Goal: Information Seeking & Learning: Learn about a topic

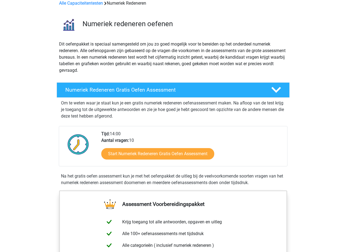
scroll to position [54, 0]
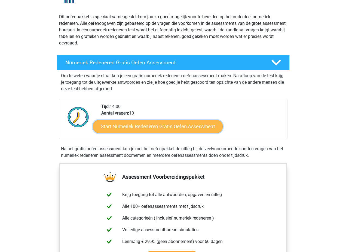
click at [164, 128] on link "Start Numeriek Redeneren Gratis Oefen Assessment" at bounding box center [158, 126] width 130 height 13
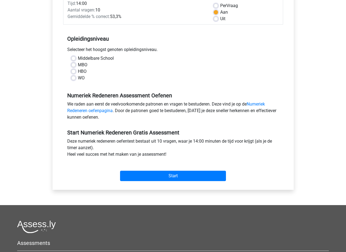
scroll to position [136, 0]
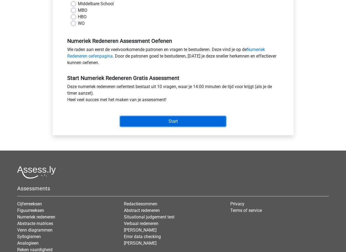
click at [171, 121] on input "Start" at bounding box center [173, 121] width 106 height 10
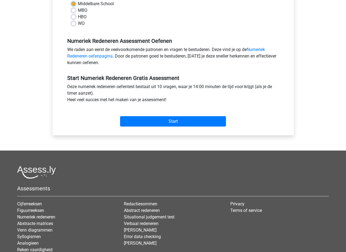
scroll to position [82, 0]
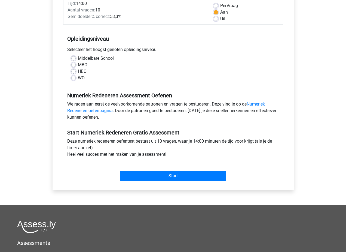
click at [78, 58] on label "Middelbare School" at bounding box center [96, 58] width 36 height 7
click at [74, 58] on input "Middelbare School" at bounding box center [73, 57] width 4 height 5
radio input "true"
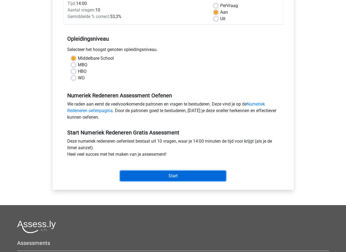
click at [165, 172] on input "Start" at bounding box center [173, 175] width 106 height 10
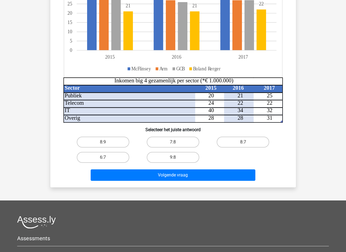
scroll to position [136, 0]
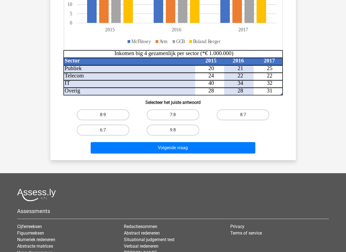
click at [123, 115] on label "8:9" at bounding box center [103, 114] width 53 height 11
click at [106, 115] on input "8:9" at bounding box center [105, 117] width 4 height 4
radio input "true"
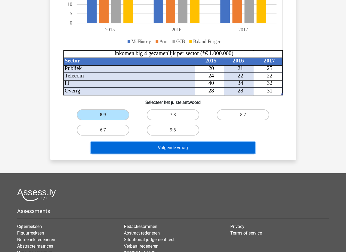
click at [180, 144] on button "Volgende vraag" at bounding box center [173, 147] width 165 height 11
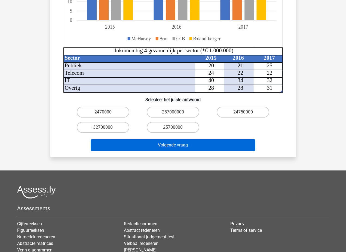
scroll to position [218, 0]
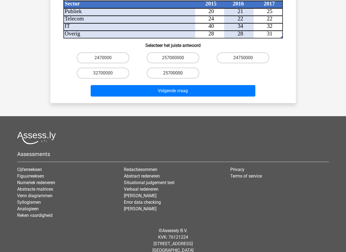
click at [182, 68] on label "25700000" at bounding box center [173, 73] width 53 height 11
click at [176, 73] on input "25700000" at bounding box center [175, 75] width 4 height 4
radio input "true"
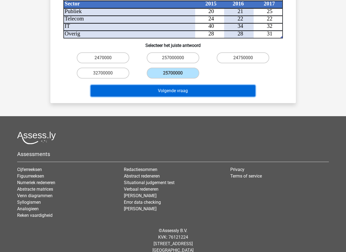
click at [186, 85] on button "Volgende vraag" at bounding box center [173, 90] width 165 height 11
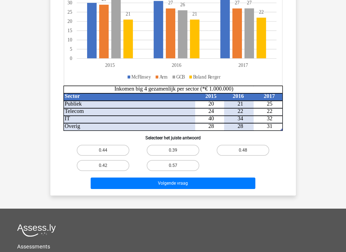
scroll to position [0, 0]
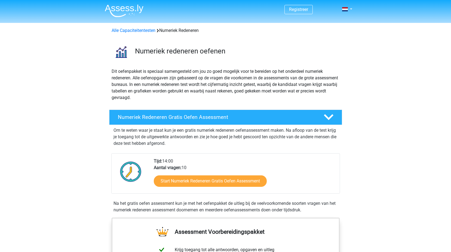
scroll to position [54, 0]
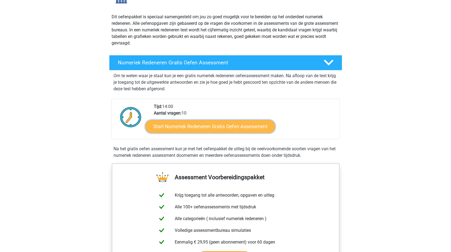
click at [218, 132] on link "Start Numeriek Redeneren Gratis Oefen Assessment" at bounding box center [210, 126] width 130 height 13
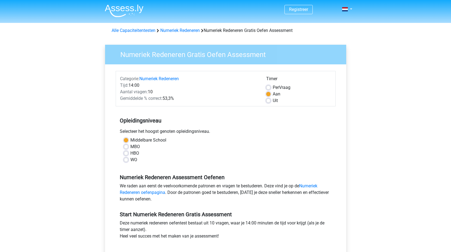
scroll to position [82, 0]
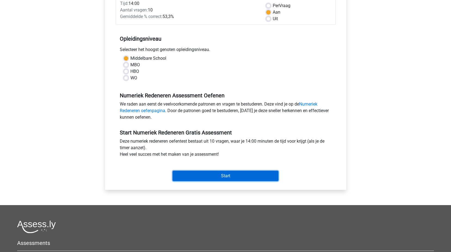
click at [226, 173] on input "Start" at bounding box center [226, 175] width 106 height 10
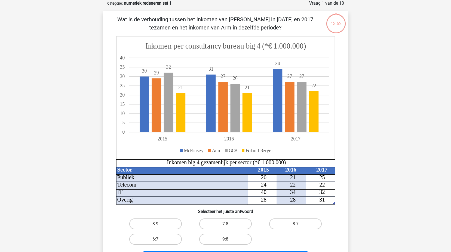
scroll to position [54, 0]
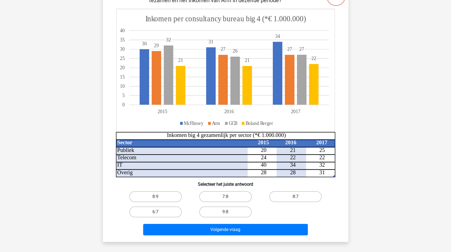
click at [266, 150] on tspan "20" at bounding box center [264, 150] width 6 height 6
click at [167, 213] on label "6:7" at bounding box center [155, 211] width 53 height 11
click at [159, 213] on input "6:7" at bounding box center [157, 214] width 4 height 4
radio input "true"
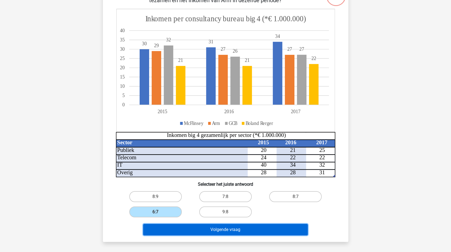
click at [194, 232] on button "Volgende vraag" at bounding box center [225, 228] width 165 height 11
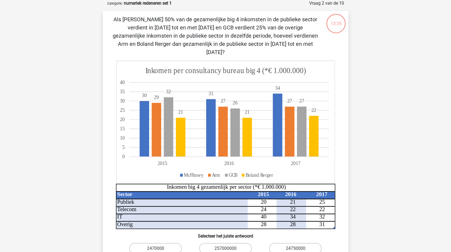
scroll to position [0, 0]
